Goal: Transaction & Acquisition: Download file/media

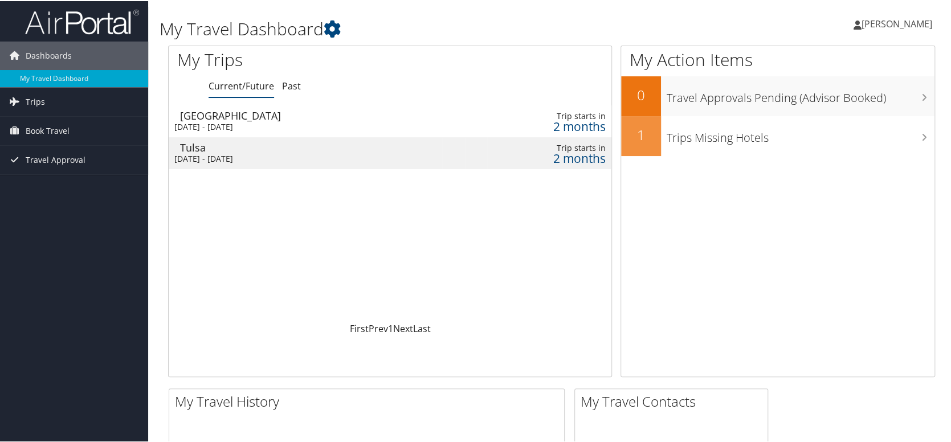
click at [442, 146] on td at bounding box center [453, 152] width 22 height 32
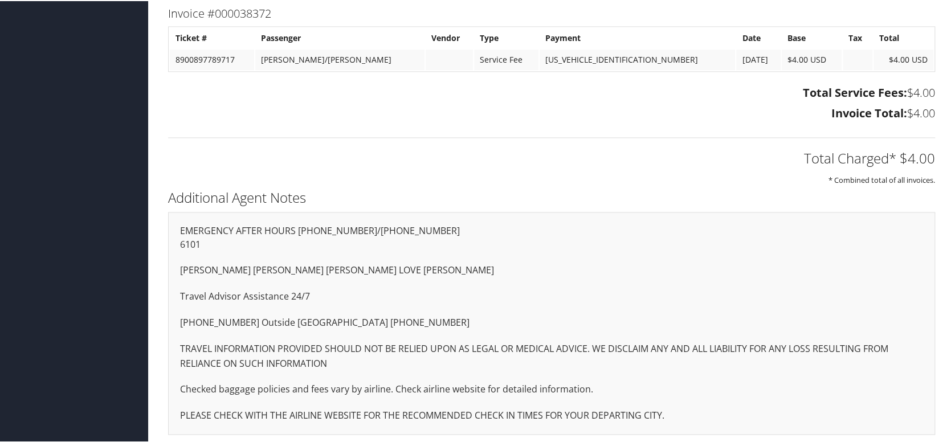
drag, startPoint x: 688, startPoint y: 329, endPoint x: 656, endPoint y: 443, distance: 118.3
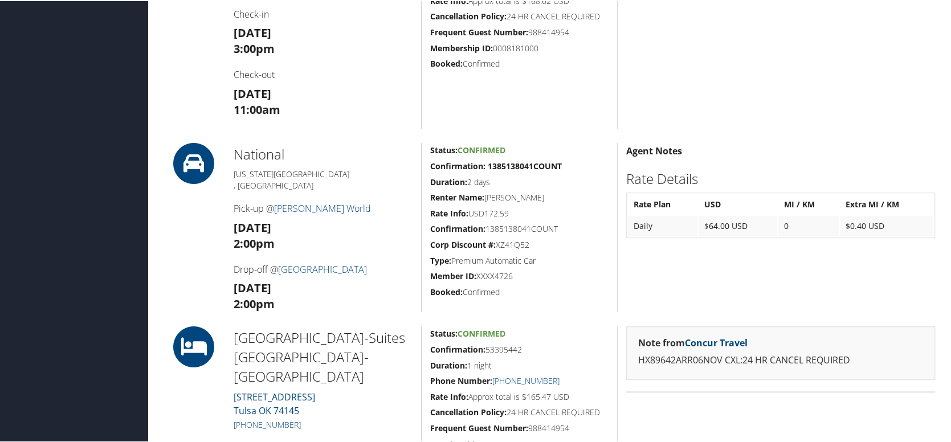
scroll to position [24, 0]
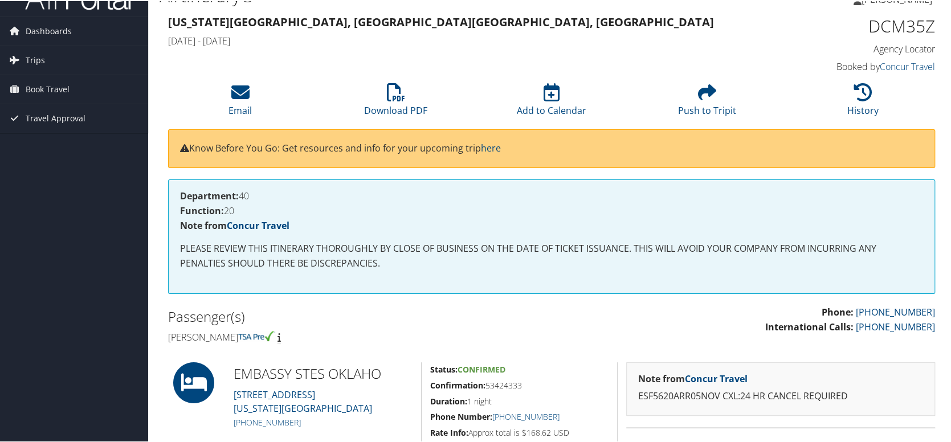
drag, startPoint x: 717, startPoint y: 231, endPoint x: 707, endPoint y: 162, distance: 69.7
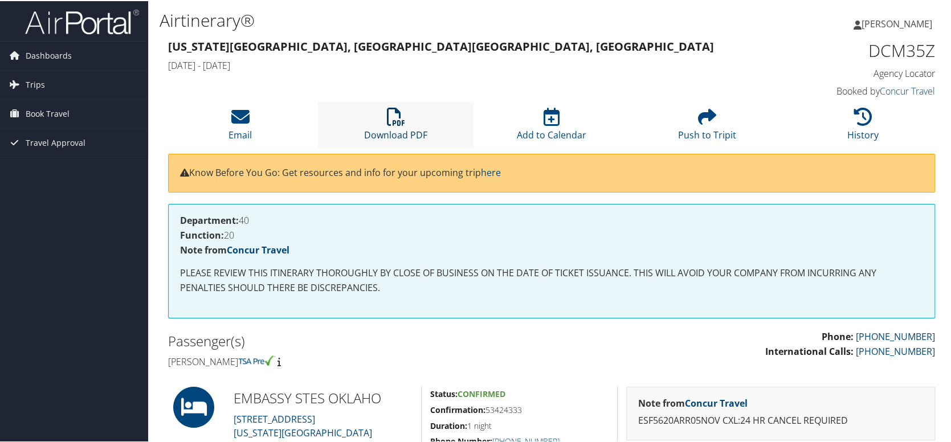
click at [395, 117] on icon at bounding box center [396, 116] width 18 height 18
